Goal: Information Seeking & Learning: Learn about a topic

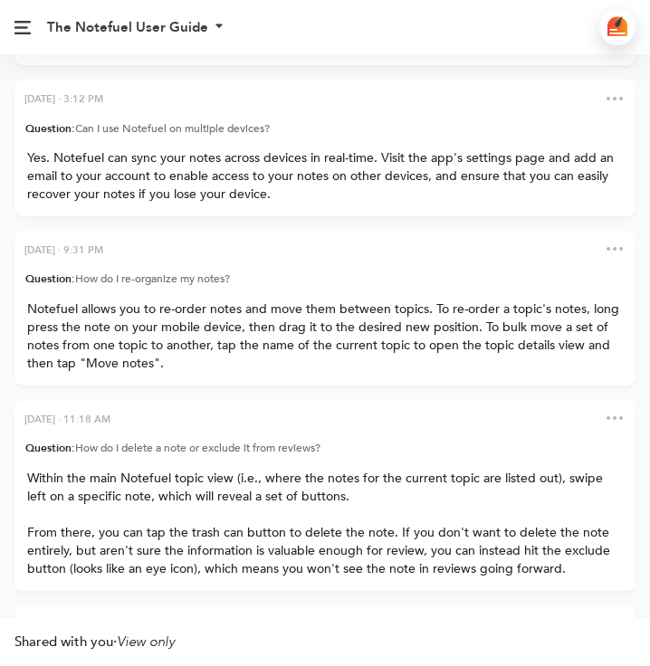
scroll to position [-1390, 0]
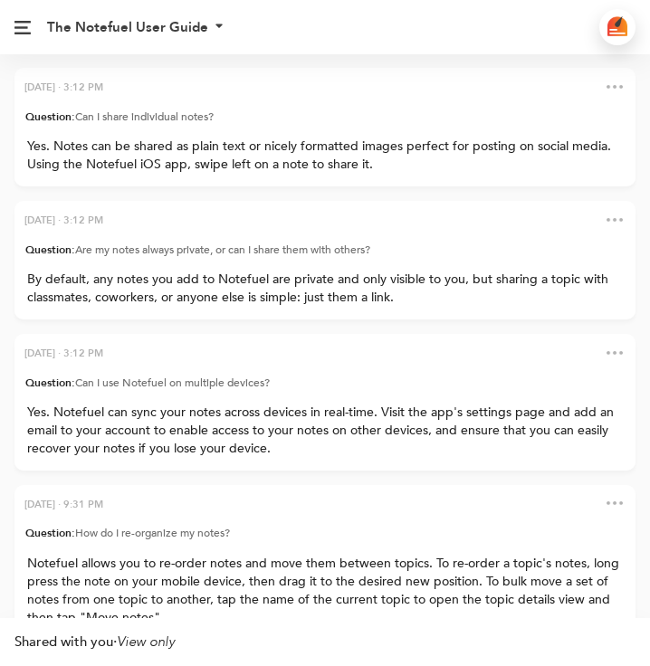
click at [52, 5] on div "The Notefuel User Guide Notes reviewed 0 Days reviewed 0 Next review -- Off Spa…" at bounding box center [291, 27] width 583 height 54
click at [21, 26] on img at bounding box center [22, 28] width 16 height 14
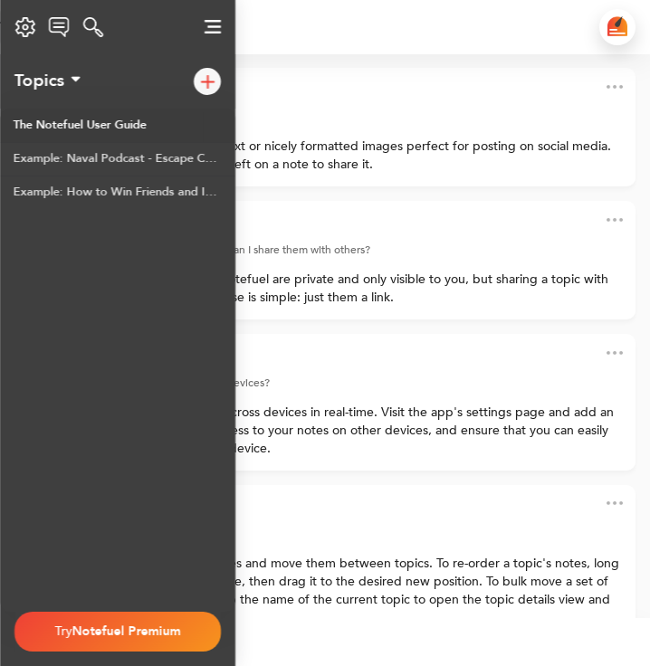
click at [354, 52] on div "The Notefuel User Guide Notes reviewed 0 Days reviewed 0 Next review -- Off Spa…" at bounding box center [291, 27] width 583 height 54
click at [634, 28] on div at bounding box center [617, 27] width 36 height 36
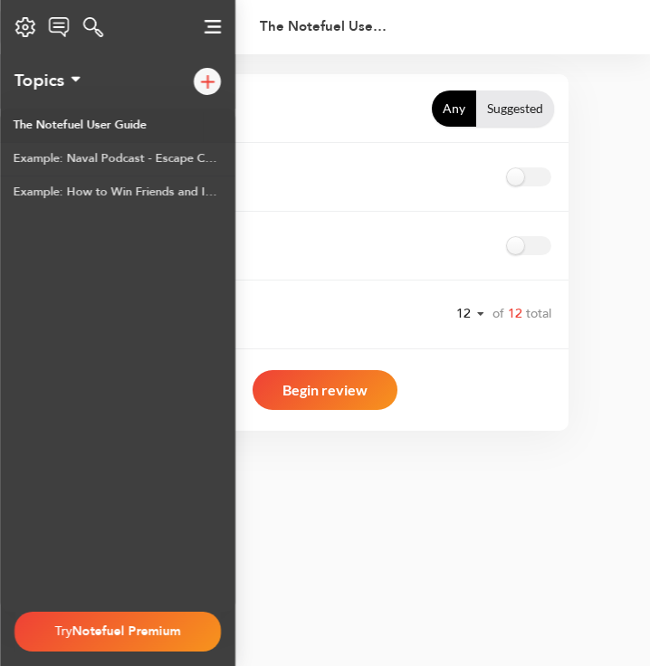
click at [618, 92] on div "Notes to review Any Suggested Enable AutoQuiz Randomize order # of notes to rev…" at bounding box center [324, 252] width 617 height 356
click at [205, 41] on button at bounding box center [212, 27] width 45 height 35
